Goal: Book appointment/travel/reservation

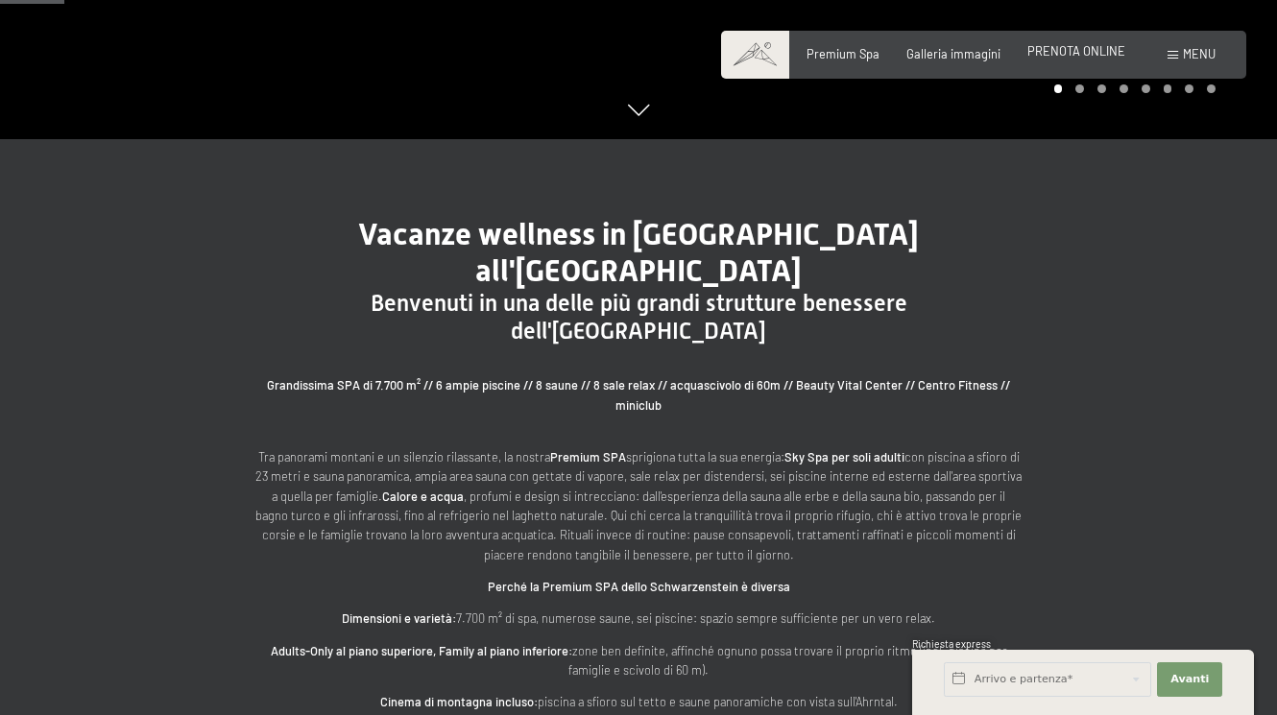
click at [1083, 58] on span "PRENOTA ONLINE" at bounding box center [1076, 50] width 98 height 15
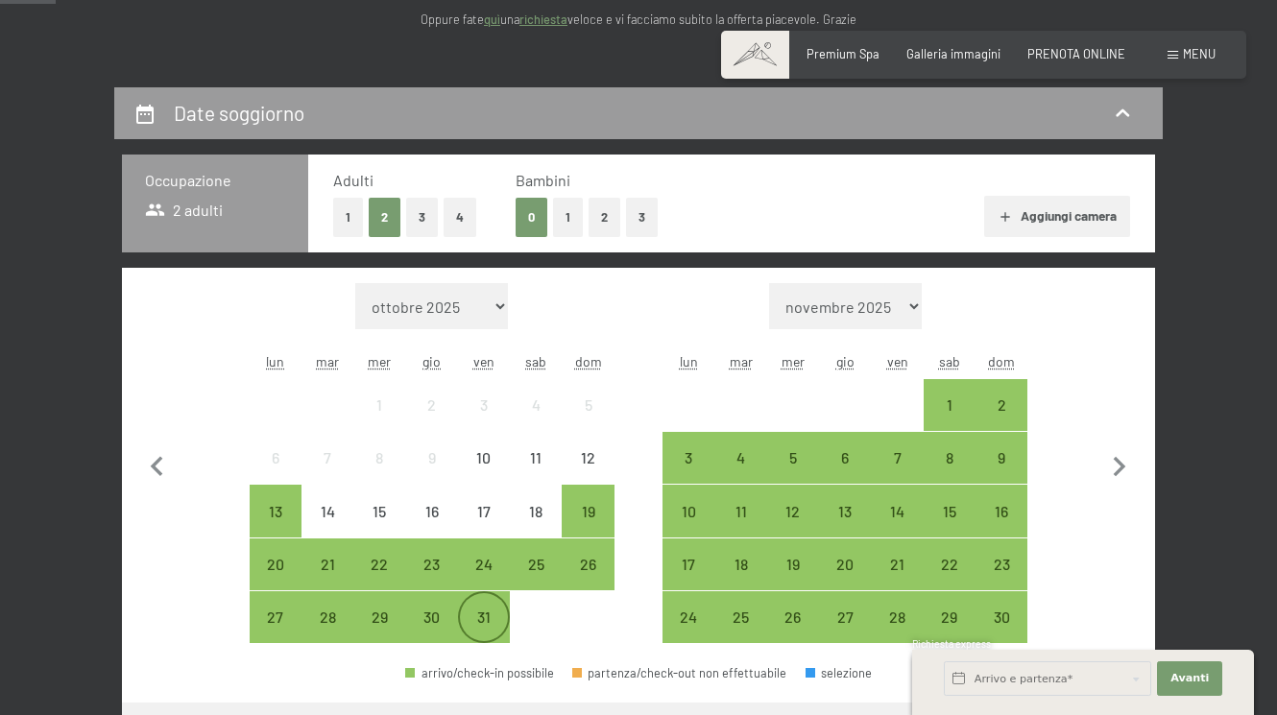
scroll to position [384, 0]
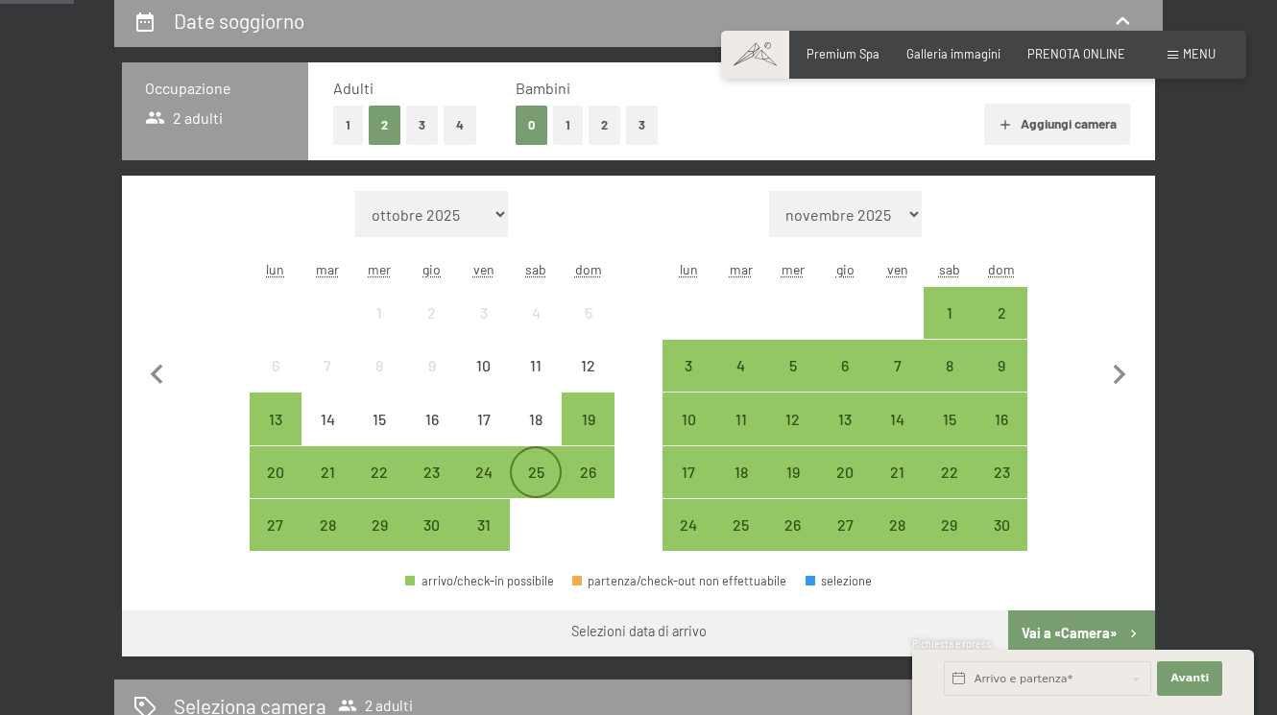
click at [526, 473] on div "25" at bounding box center [536, 489] width 48 height 48
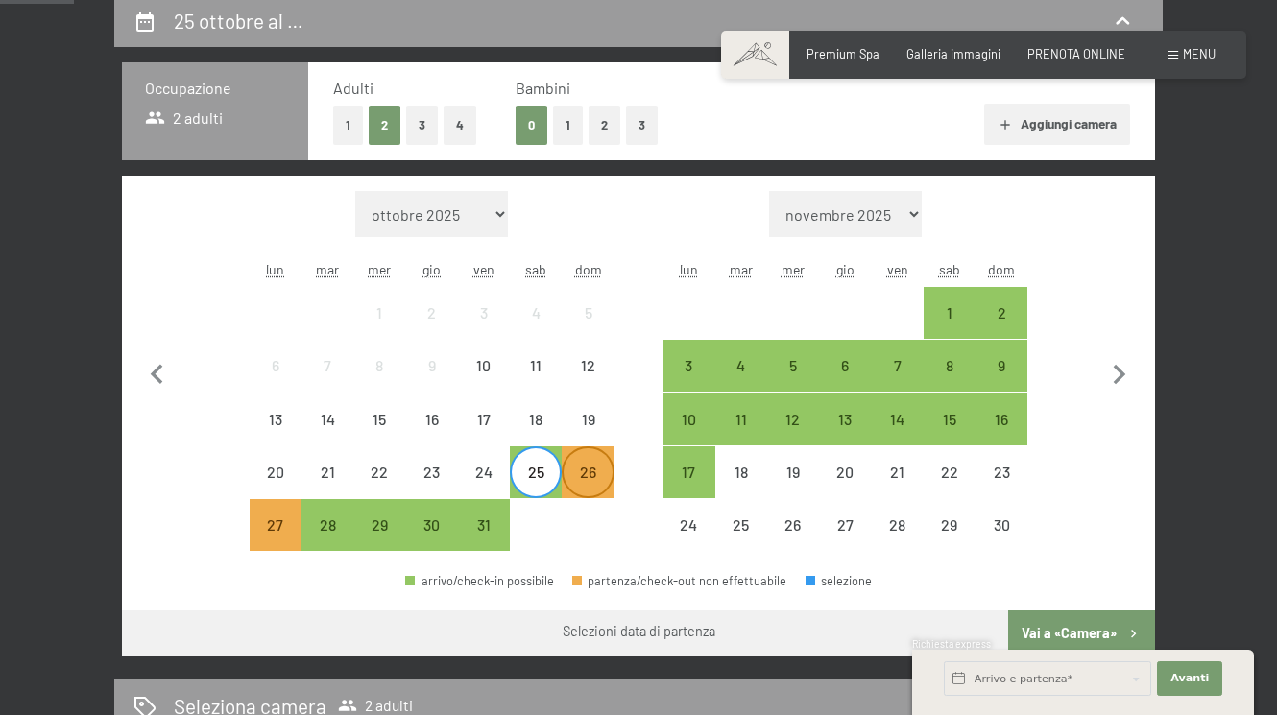
click at [588, 479] on div "26" at bounding box center [588, 489] width 48 height 48
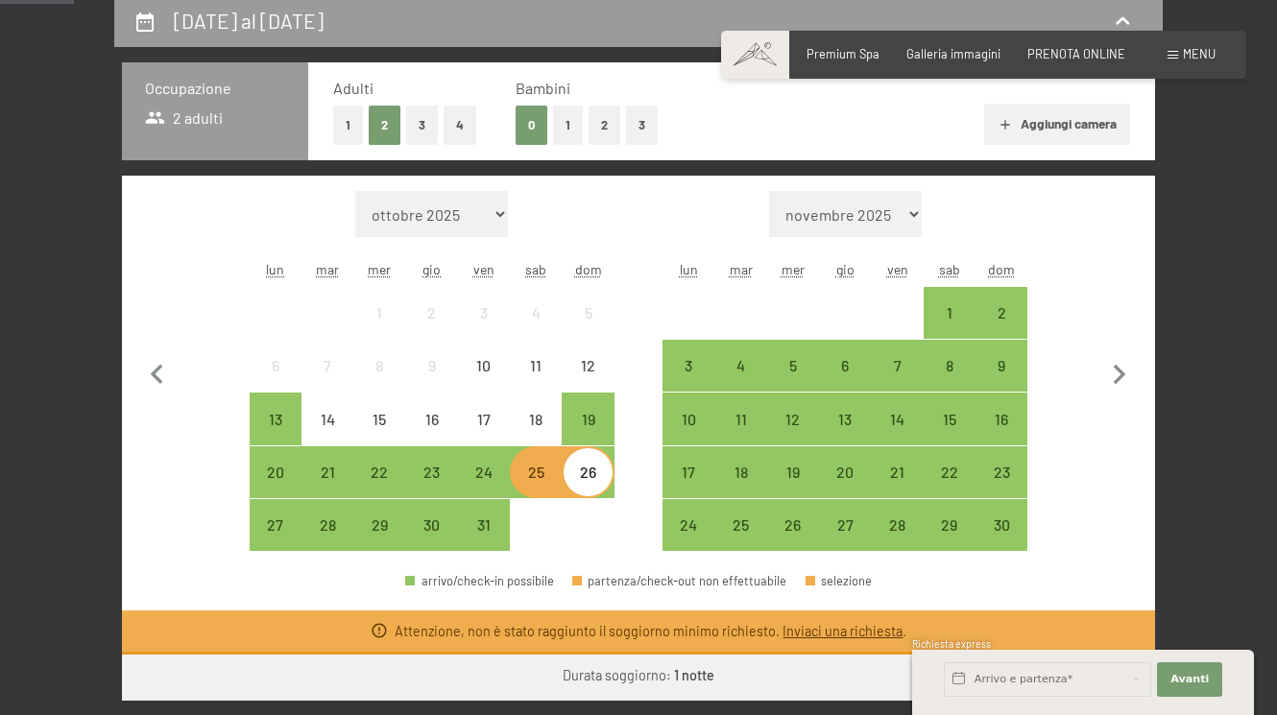
click at [549, 468] on div "25" at bounding box center [536, 489] width 48 height 48
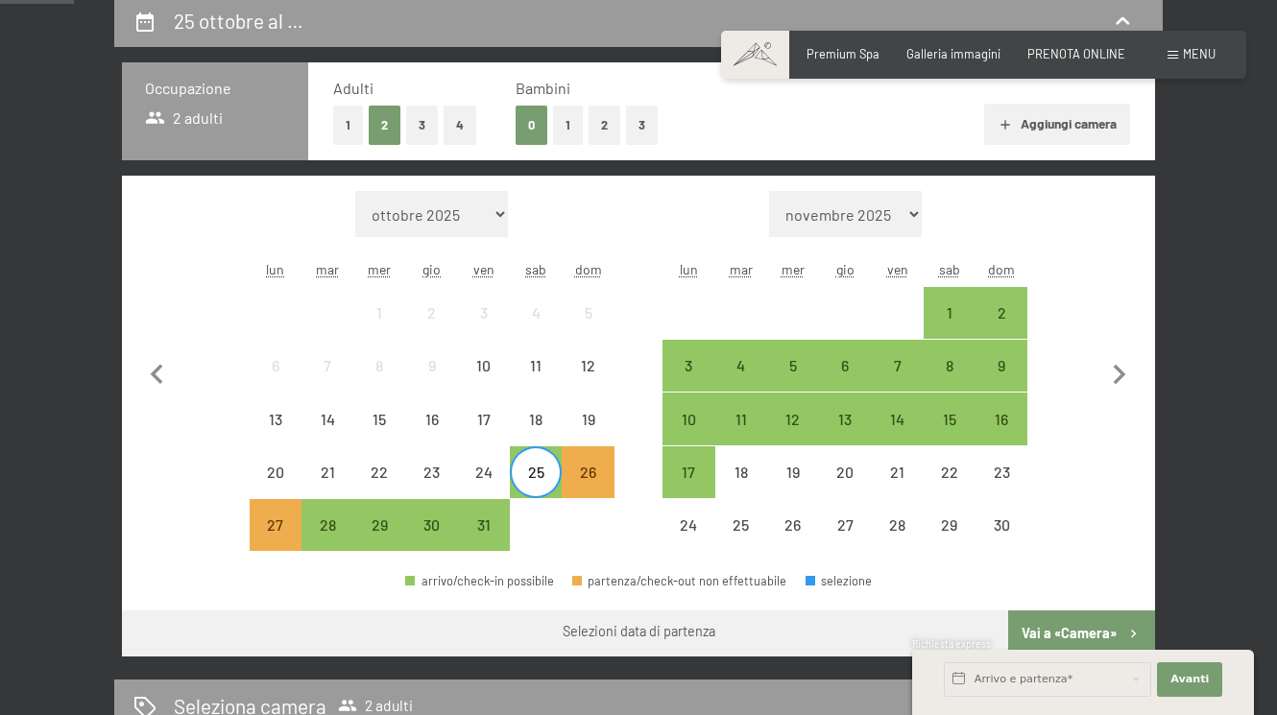
click at [528, 481] on div "25" at bounding box center [536, 489] width 48 height 48
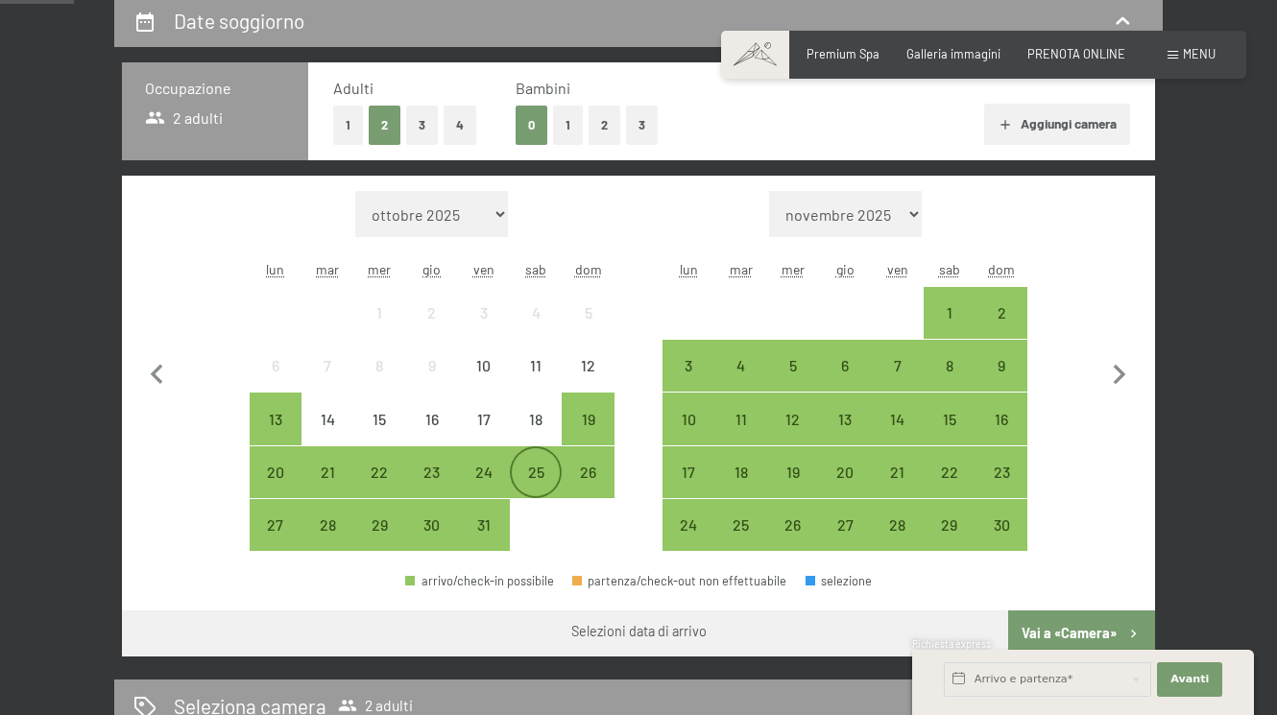
click at [528, 481] on div "25" at bounding box center [536, 489] width 48 height 48
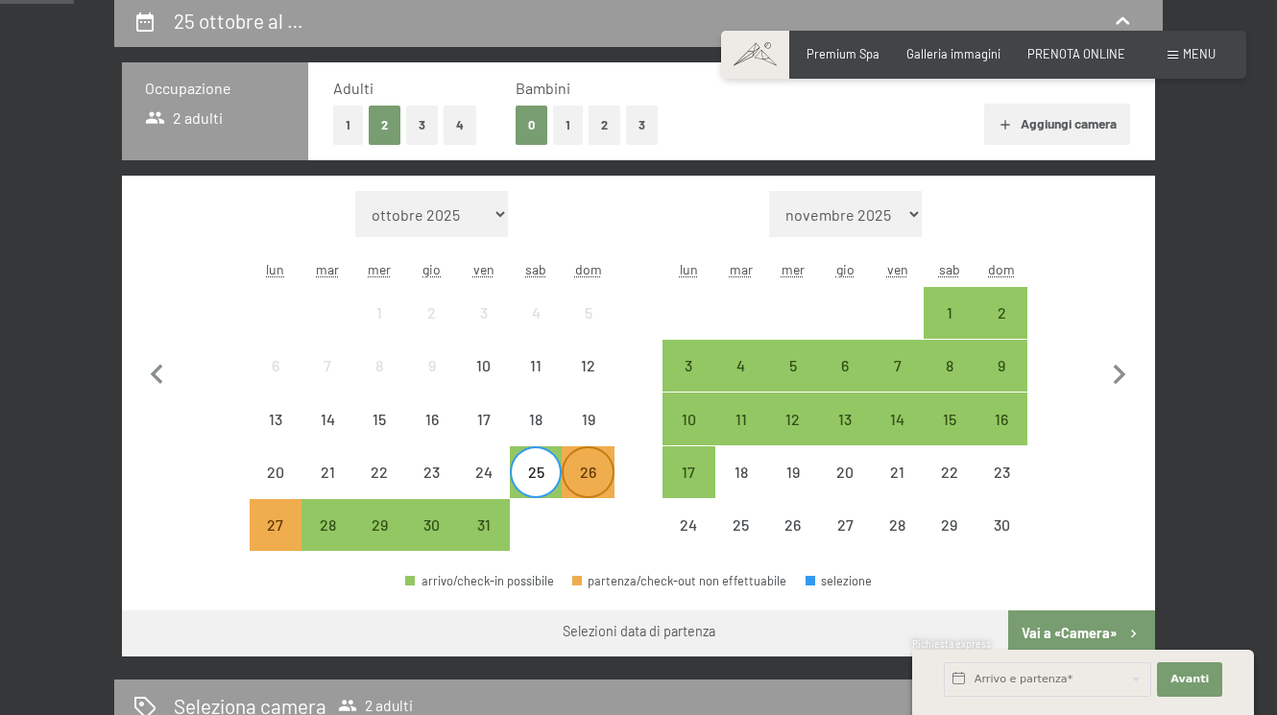
click at [597, 478] on div "26" at bounding box center [588, 489] width 48 height 48
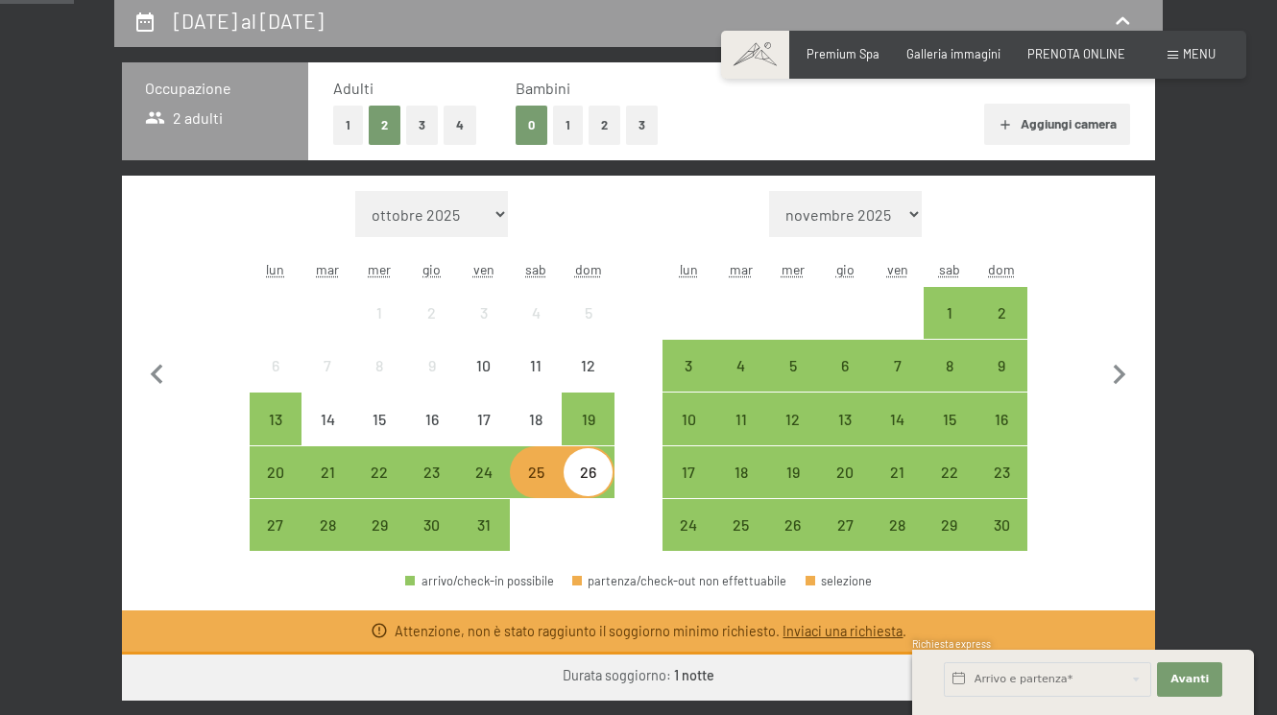
click at [616, 220] on div "Mese/anno [DATE] [DATE] [DATE] [DATE] [DATE] [DATE] [DATE] [DATE] [DATE] [DATE]…" at bounding box center [638, 371] width 971 height 361
drag, startPoint x: 347, startPoint y: 425, endPoint x: 400, endPoint y: 426, distance: 53.8
click at [400, 426] on div "13 14 15 16 17 18 19" at bounding box center [432, 419] width 365 height 53
click at [397, 425] on div "15" at bounding box center [379, 436] width 48 height 48
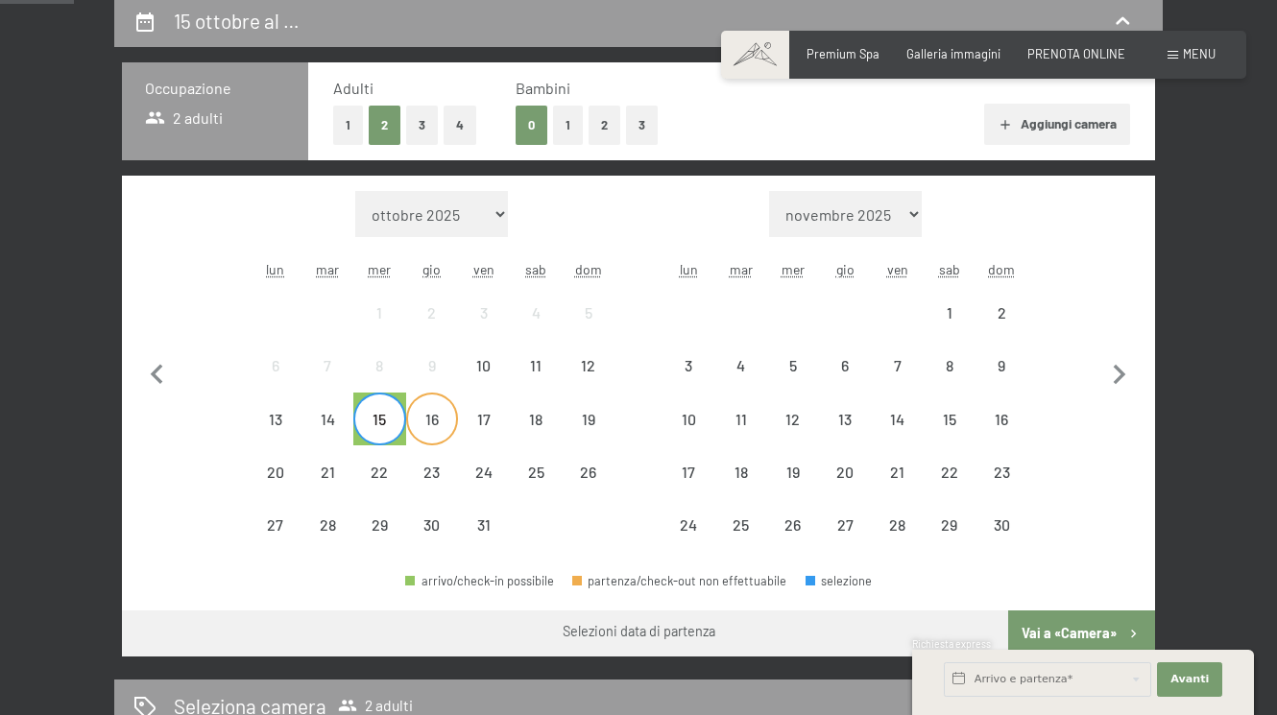
click at [426, 427] on div "16" at bounding box center [432, 436] width 48 height 48
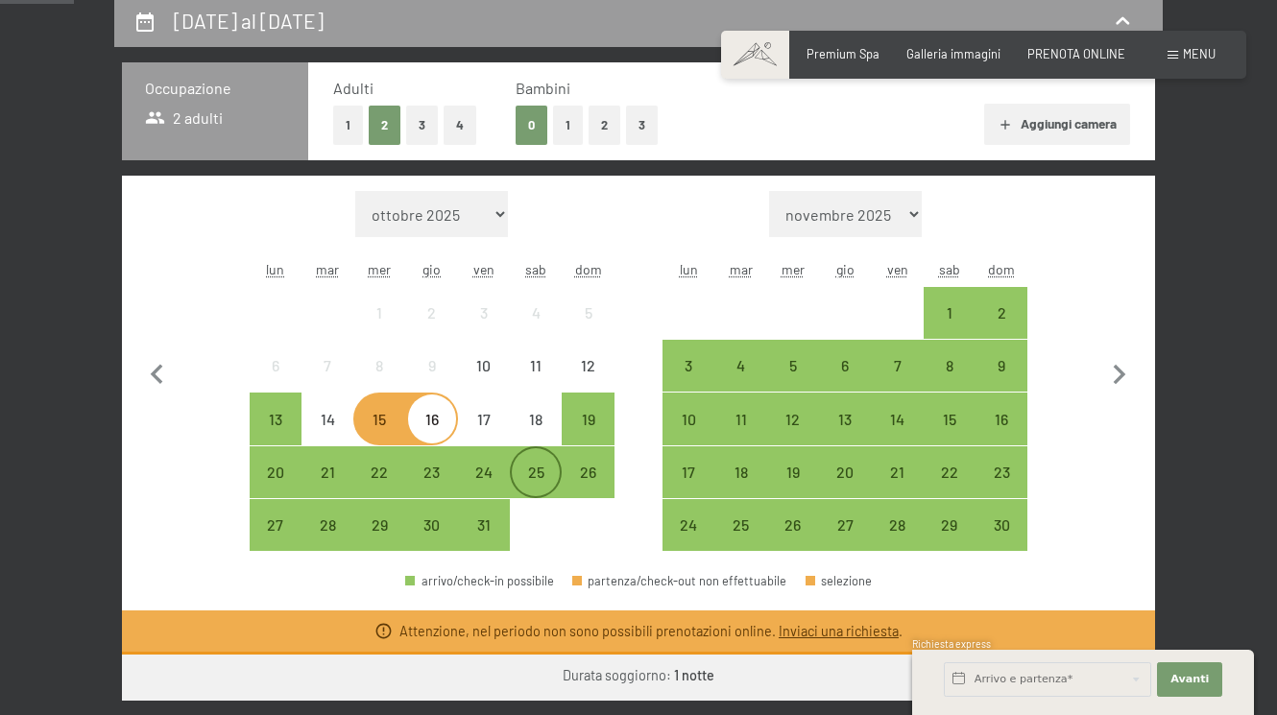
click at [533, 473] on div "25" at bounding box center [536, 489] width 48 height 48
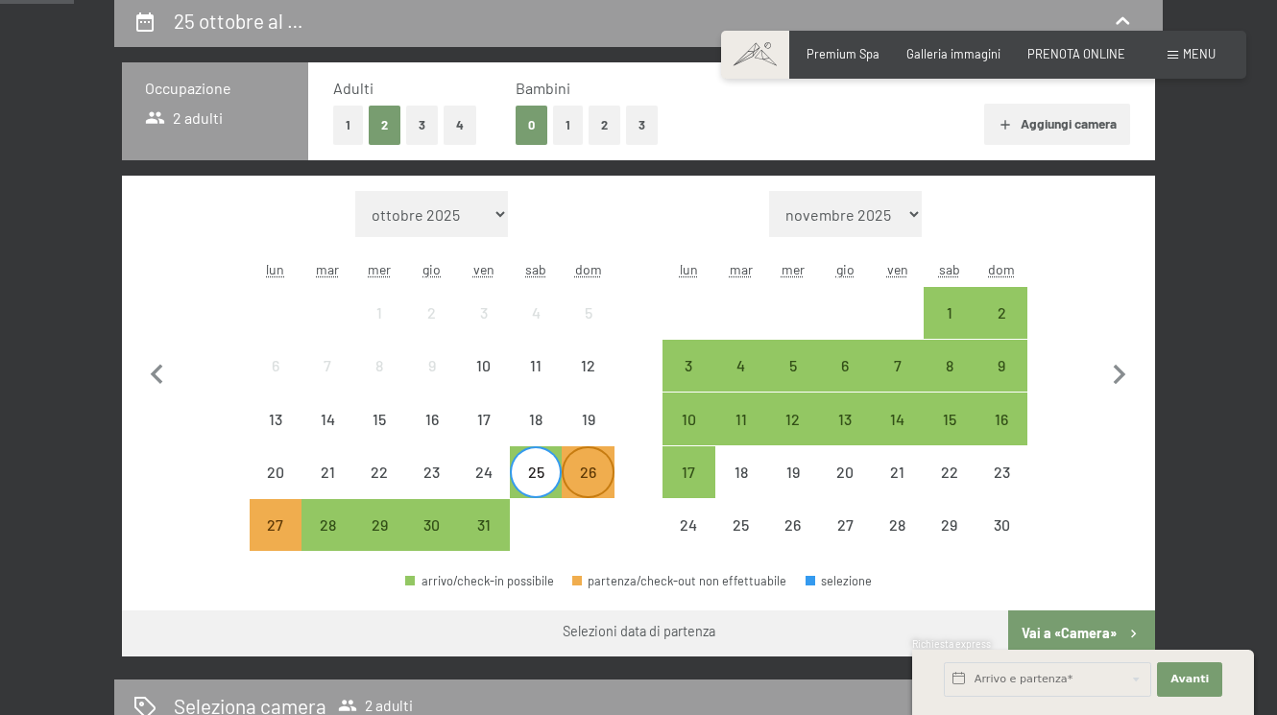
click at [578, 480] on div "26" at bounding box center [588, 489] width 48 height 48
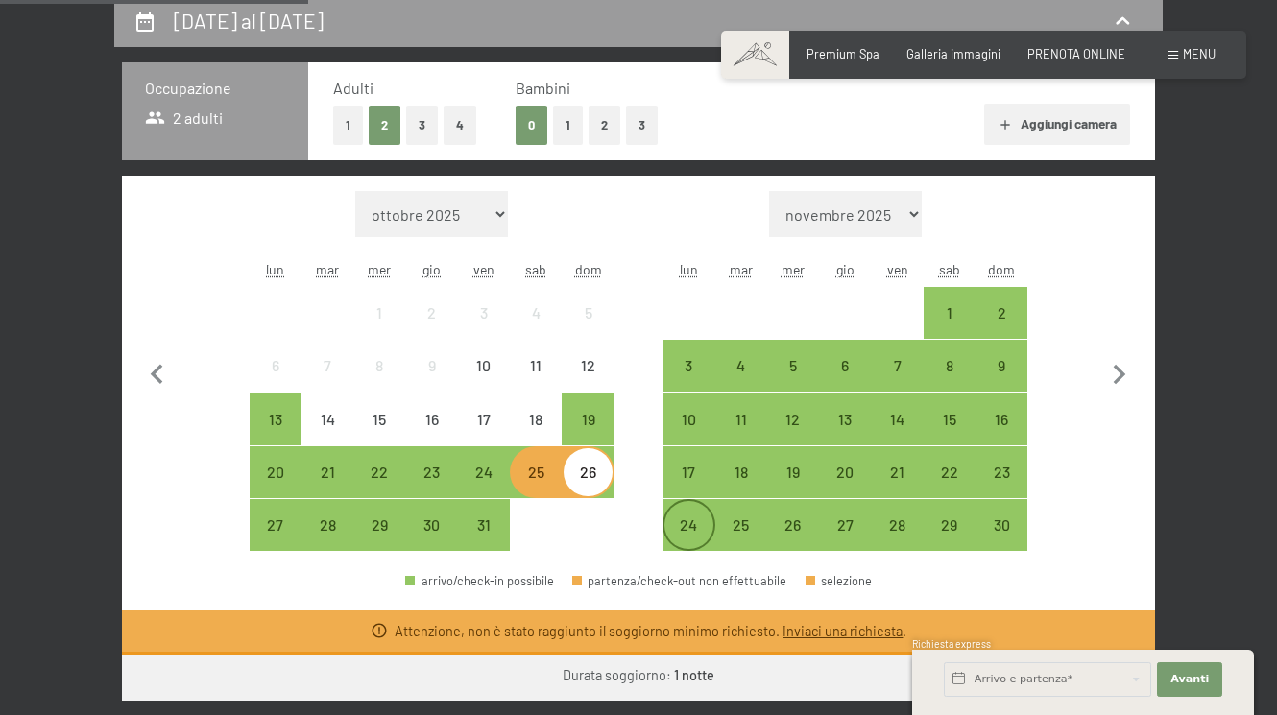
scroll to position [576, 0]
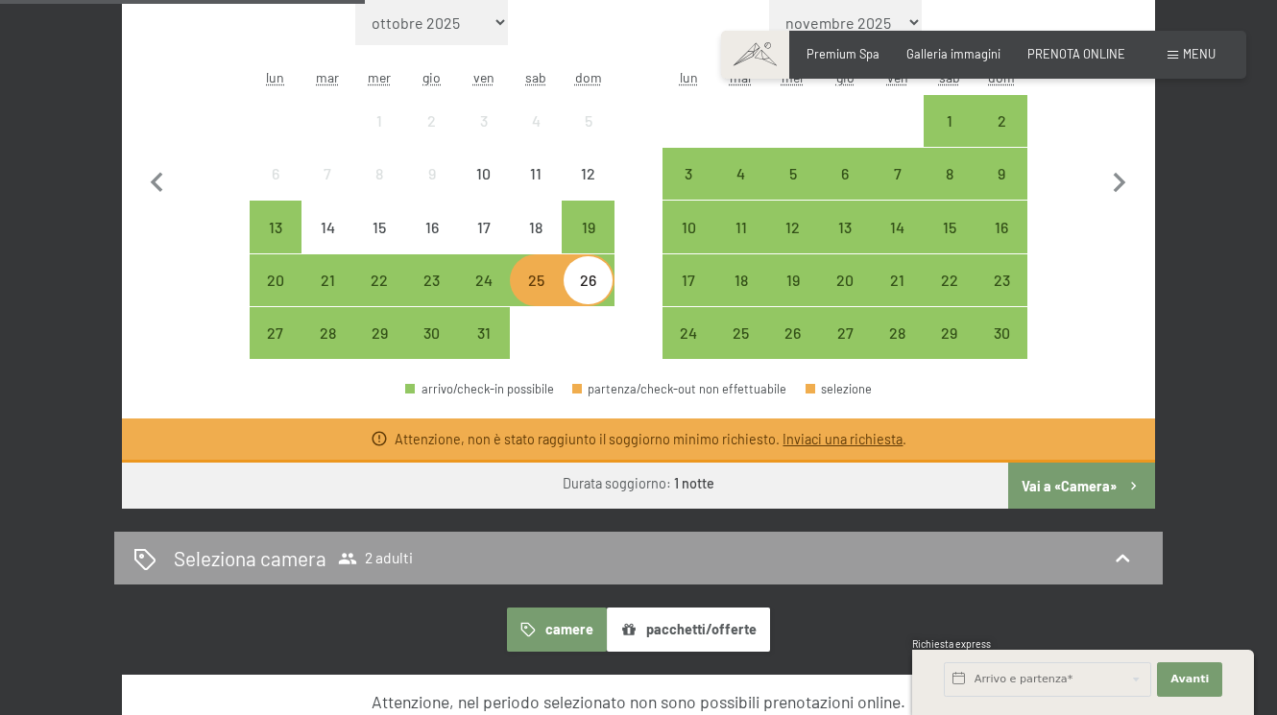
click at [656, 627] on button "pacchetti/offerte" at bounding box center [688, 630] width 163 height 44
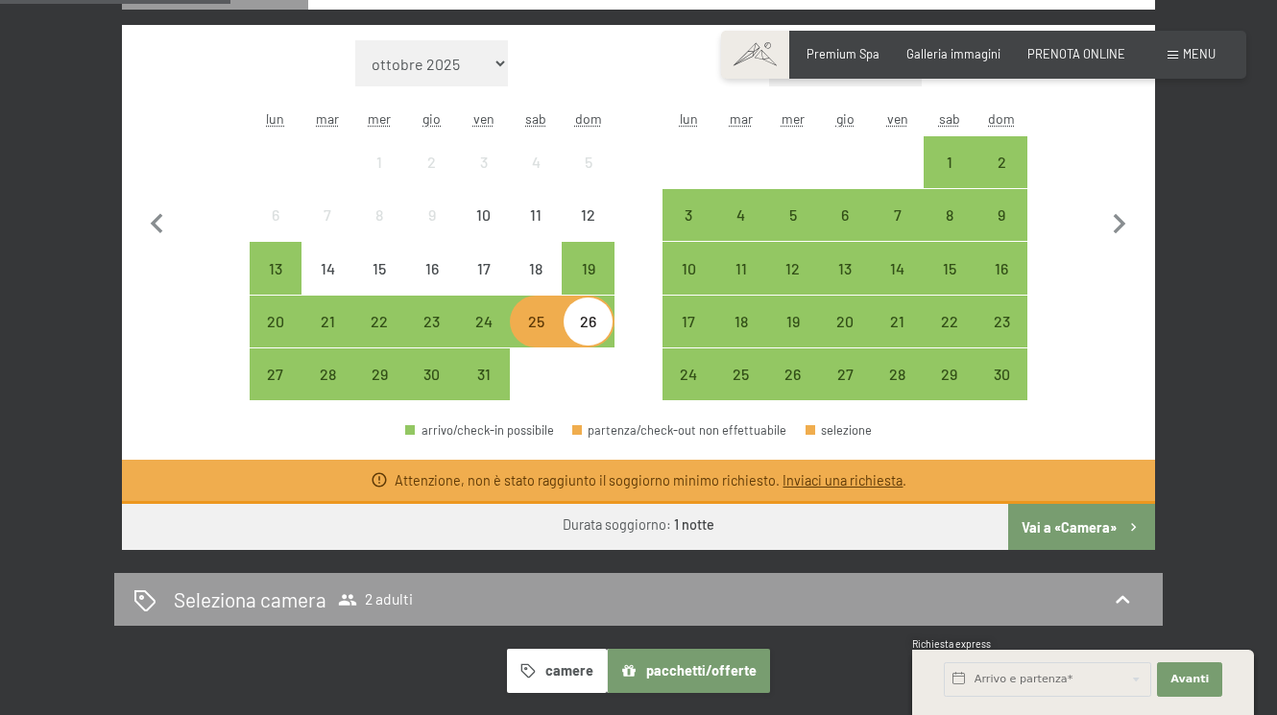
scroll to position [288, 0]
